Goal: Task Accomplishment & Management: Manage account settings

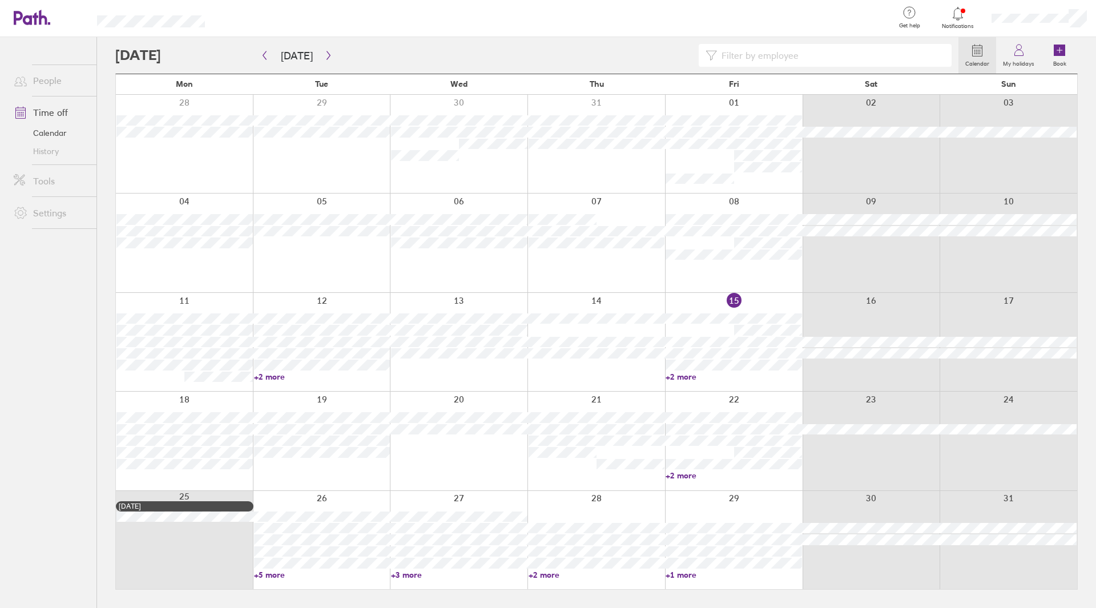
click at [721, 385] on div at bounding box center [734, 342] width 138 height 98
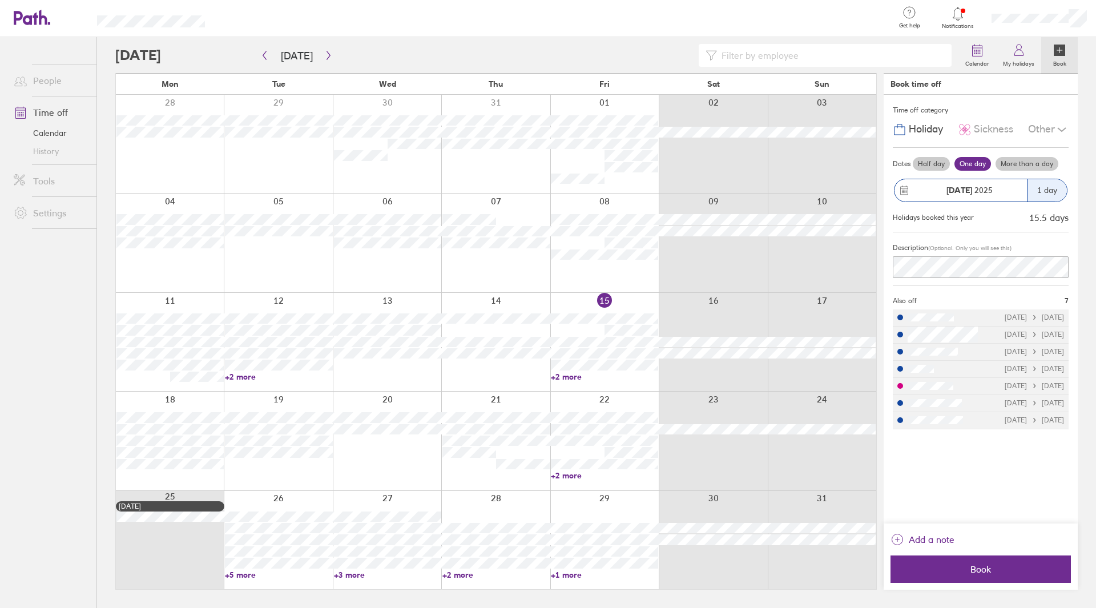
drag, startPoint x: 588, startPoint y: 509, endPoint x: 579, endPoint y: 515, distance: 10.3
click at [588, 509] on div at bounding box center [604, 540] width 108 height 98
click at [1019, 56] on icon at bounding box center [1019, 53] width 9 height 6
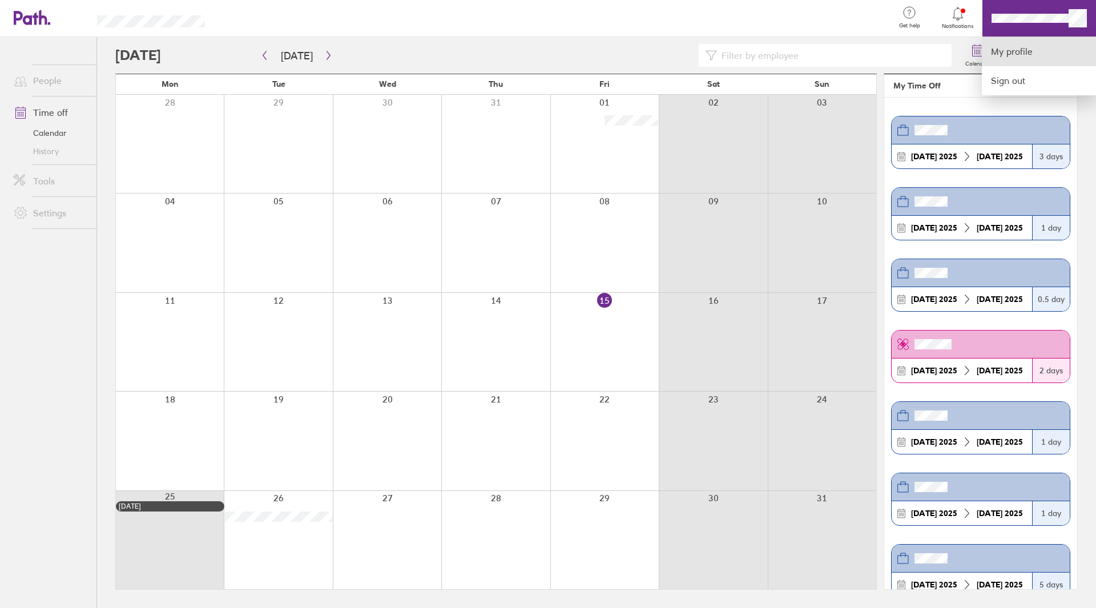
click at [1038, 56] on link "My profile" at bounding box center [1039, 51] width 114 height 29
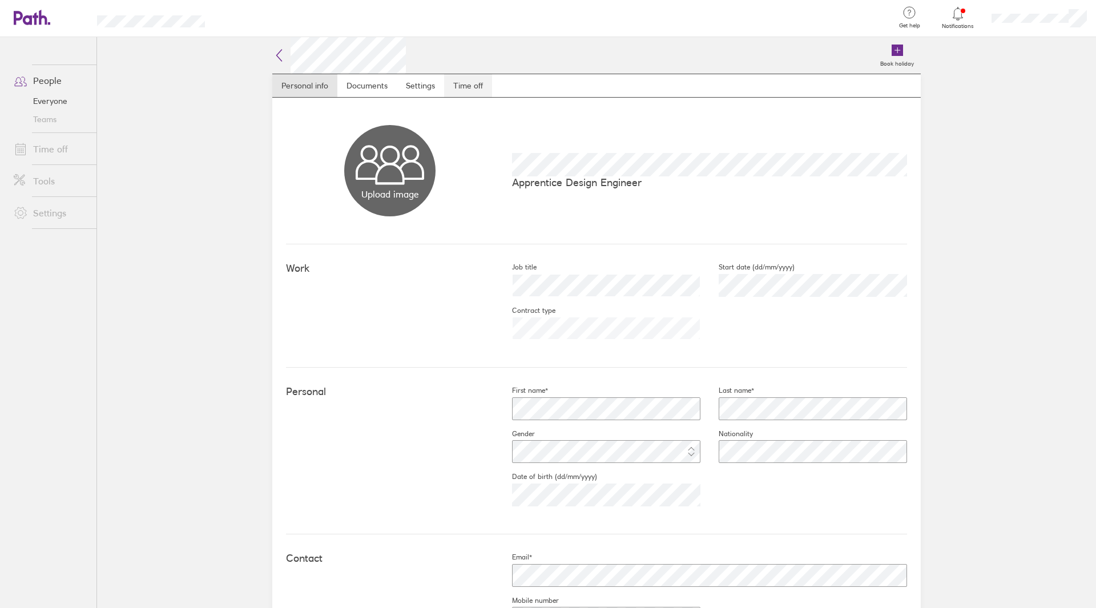
click at [454, 92] on link "Time off" at bounding box center [468, 85] width 48 height 23
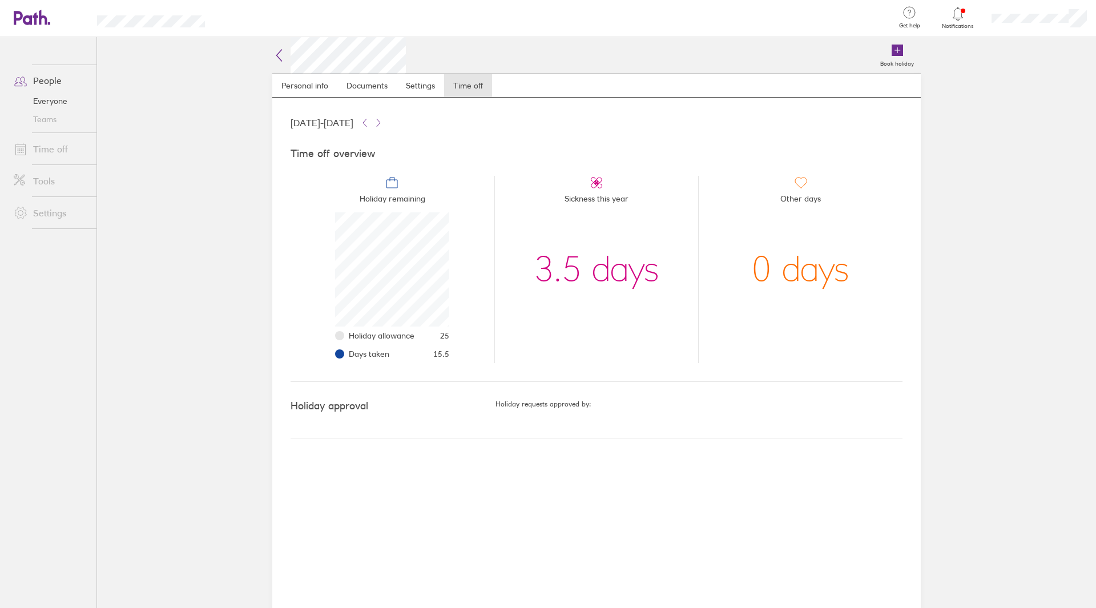
scroll to position [114, 114]
click at [30, 18] on icon at bounding box center [26, 18] width 25 height 14
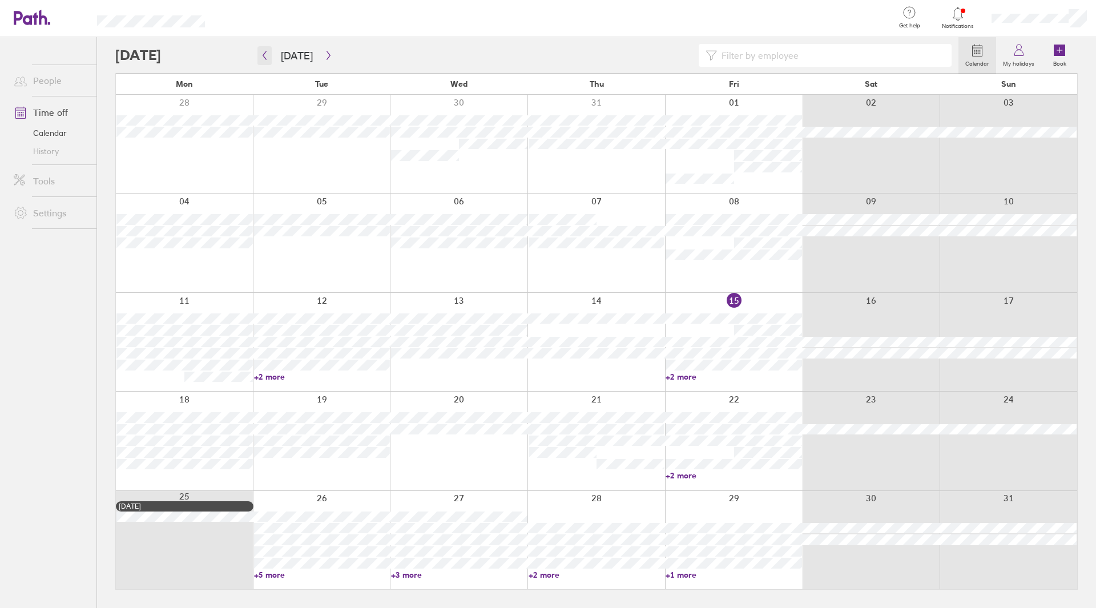
click at [270, 57] on button "button" at bounding box center [265, 55] width 14 height 19
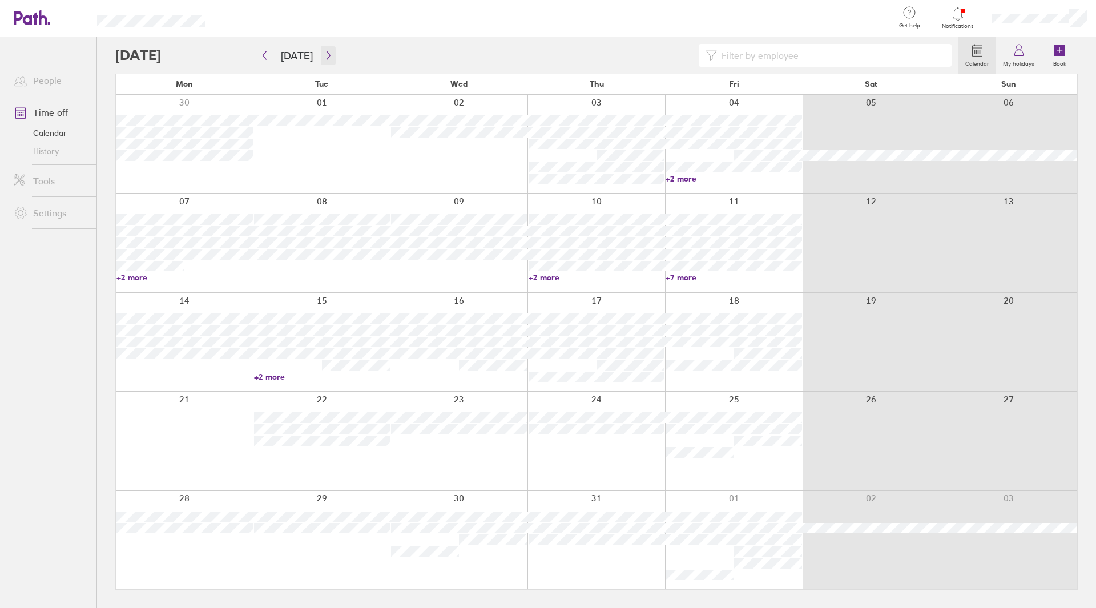
click at [324, 61] on button "button" at bounding box center [328, 55] width 14 height 19
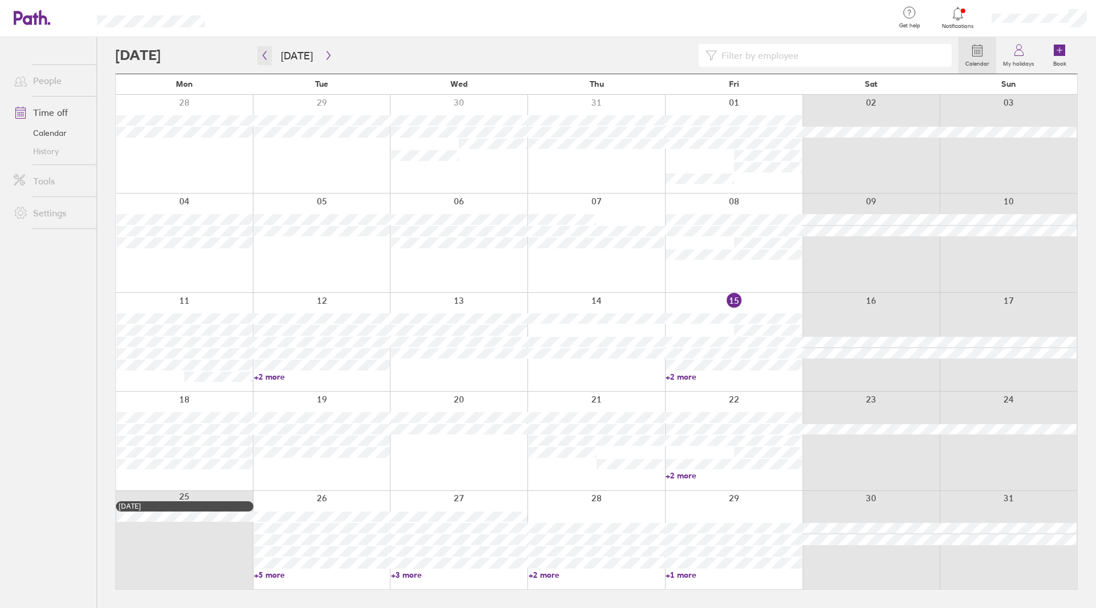
click at [269, 56] on button "button" at bounding box center [265, 55] width 14 height 19
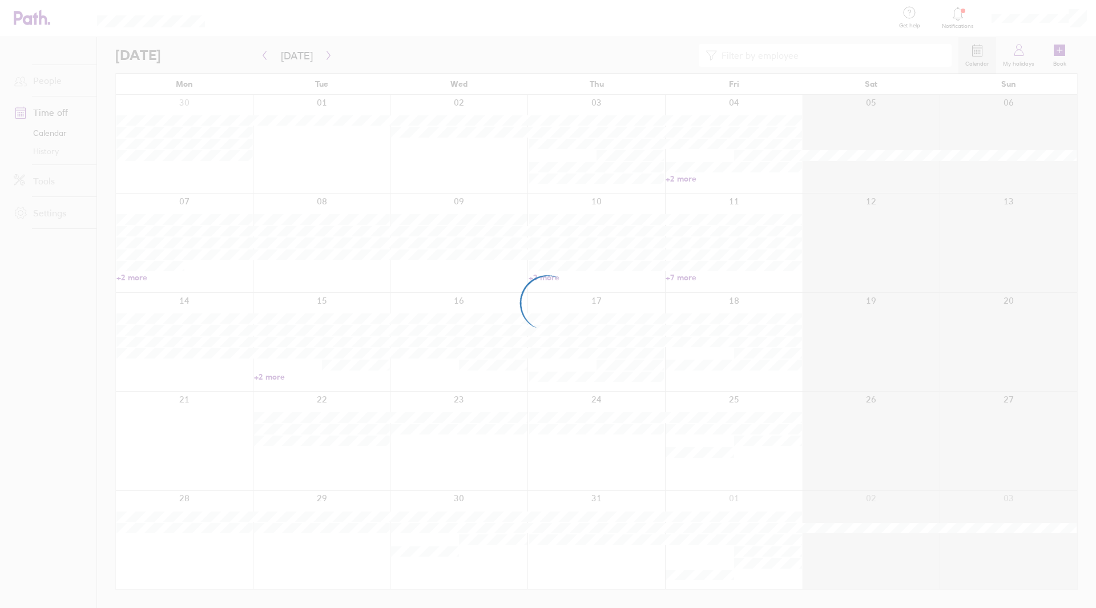
click at [269, 56] on div at bounding box center [548, 304] width 1096 height 608
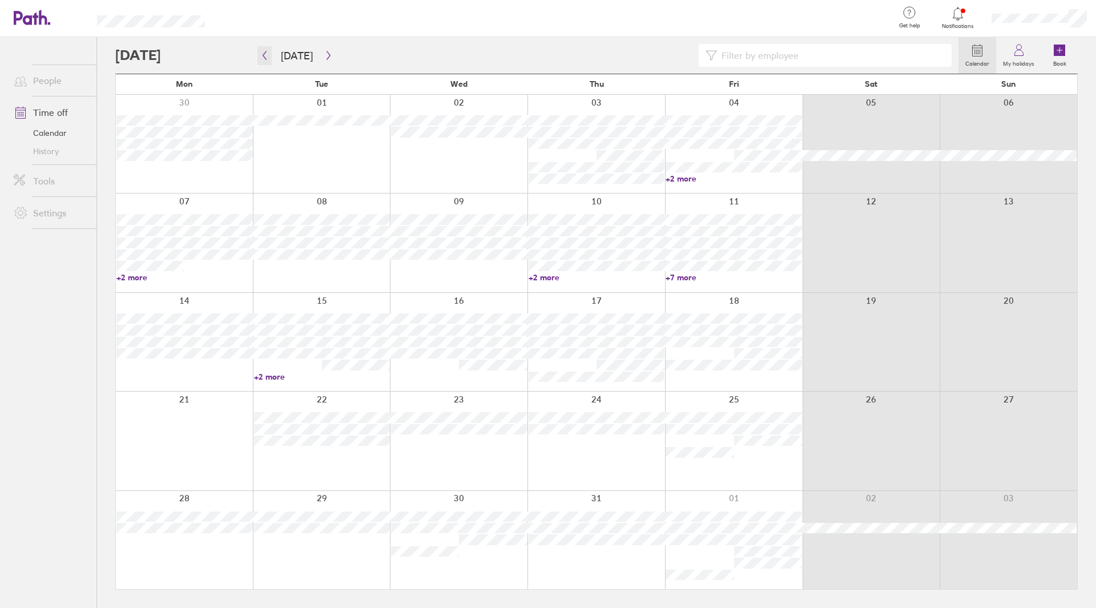
click at [268, 57] on icon "button" at bounding box center [264, 55] width 9 height 9
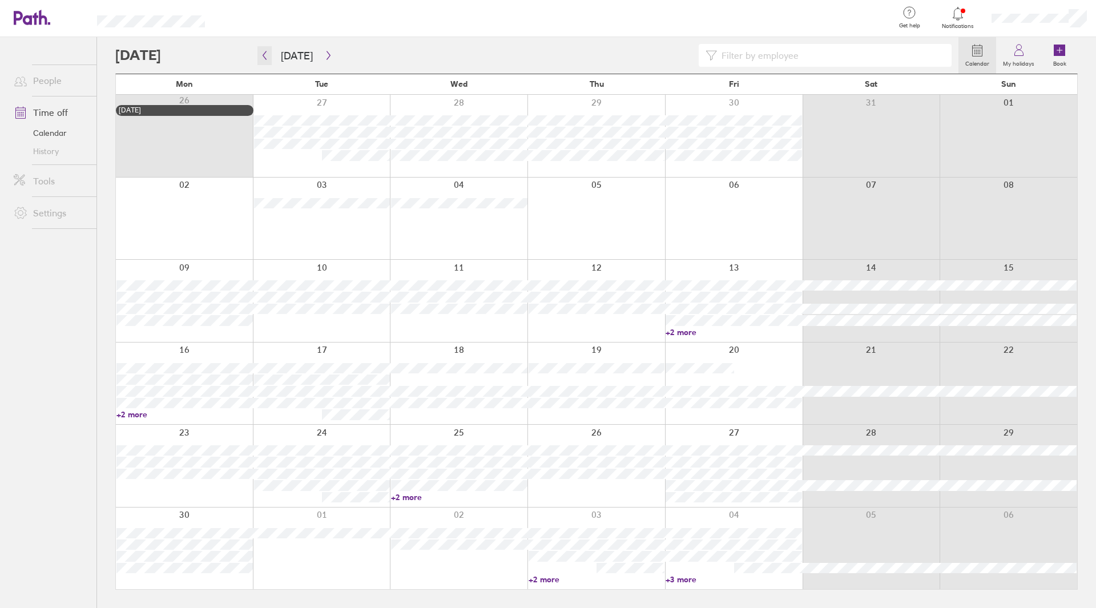
click at [268, 57] on icon "button" at bounding box center [264, 55] width 9 height 9
